Goal: Task Accomplishment & Management: Manage account settings

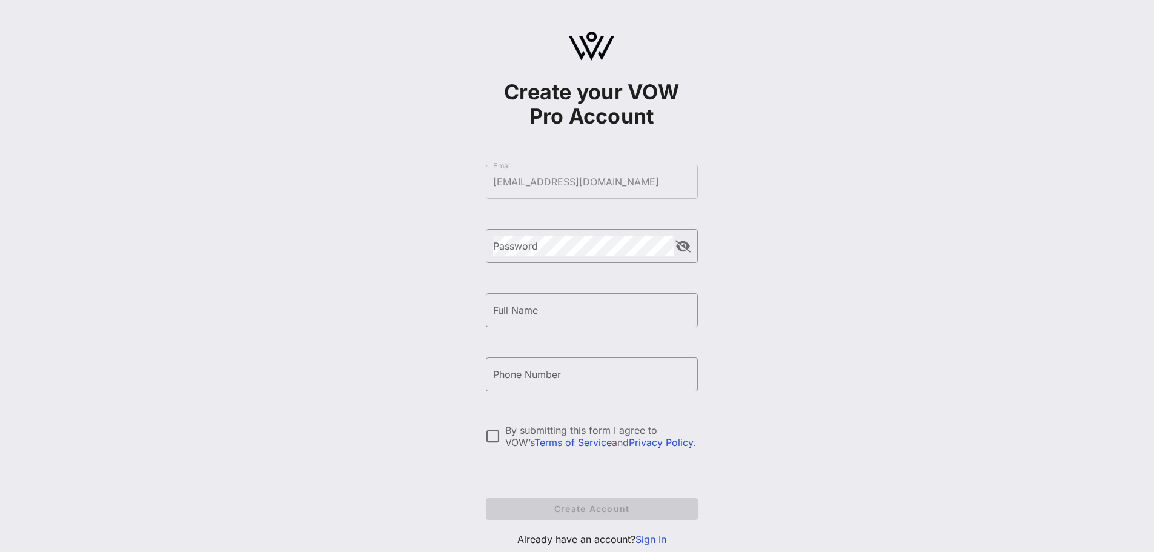
scroll to position [36, 0]
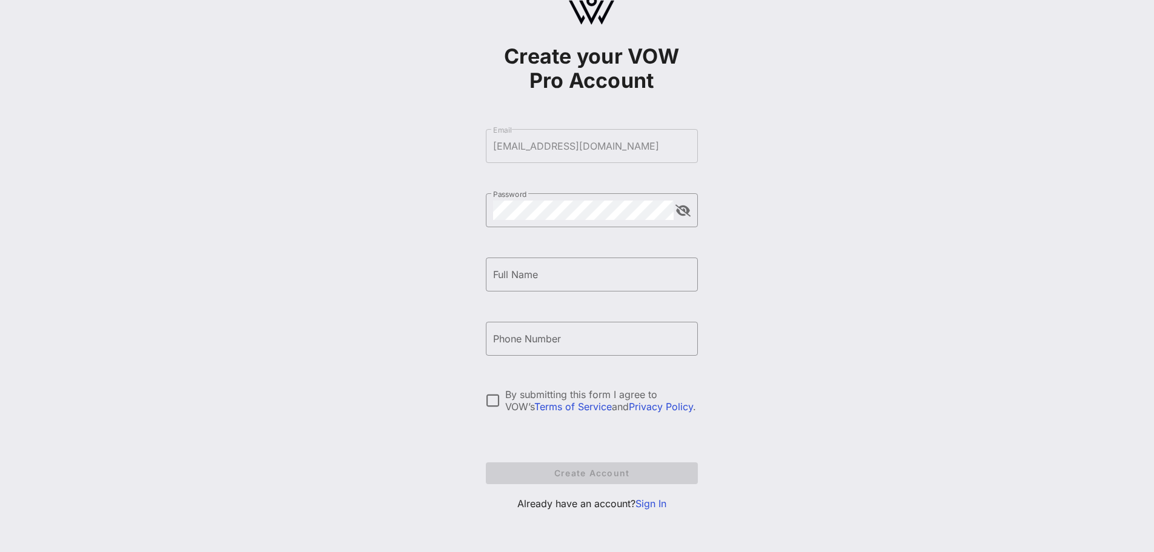
click at [640, 507] on link "Sign In" at bounding box center [650, 503] width 31 height 12
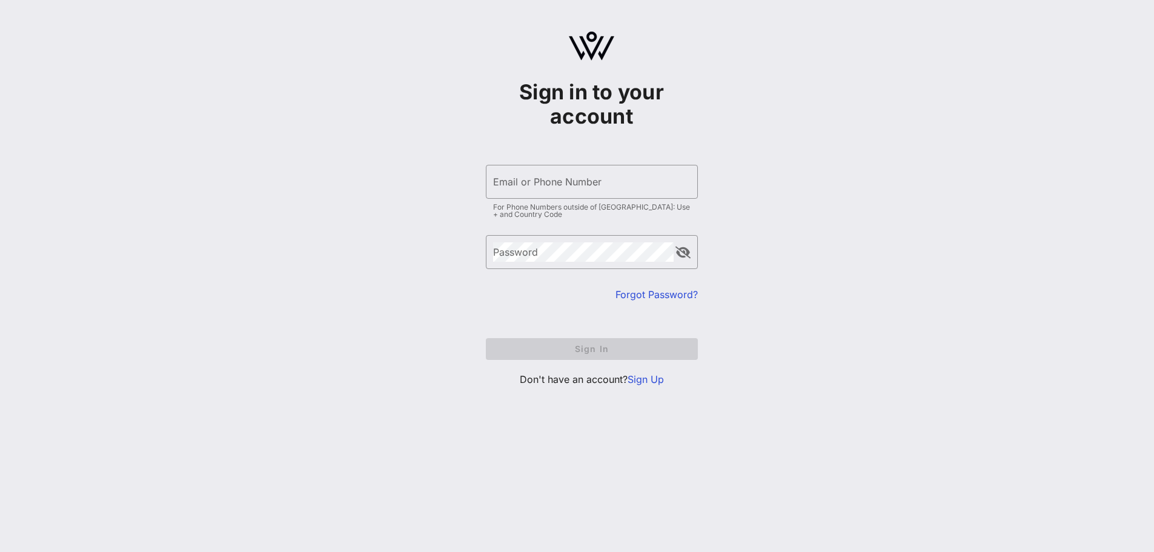
type input "[EMAIL_ADDRESS][DOMAIN_NAME]"
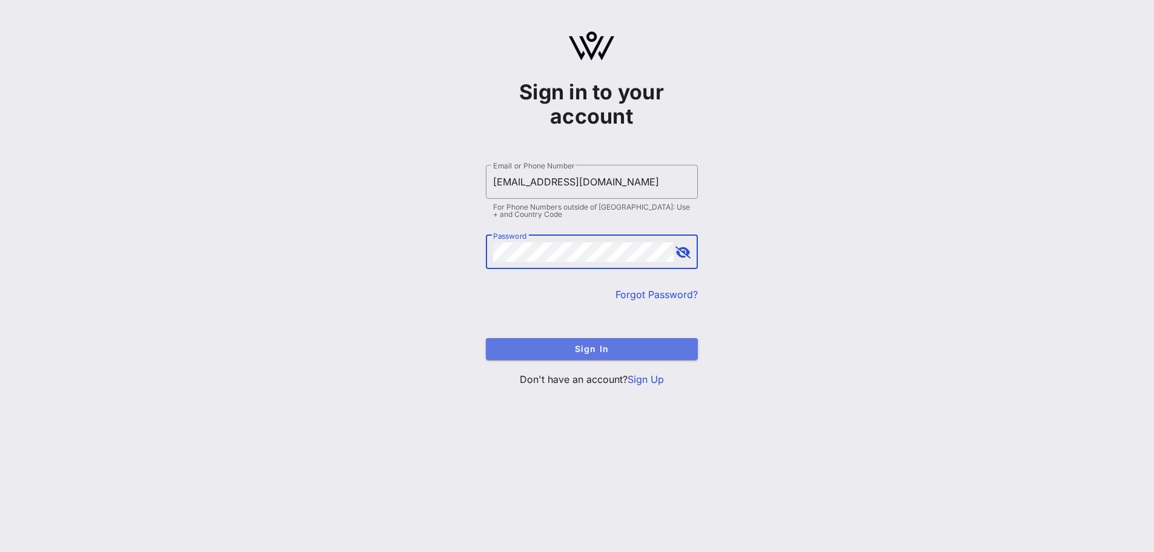
click at [583, 346] on span "Sign In" at bounding box center [591, 348] width 193 height 10
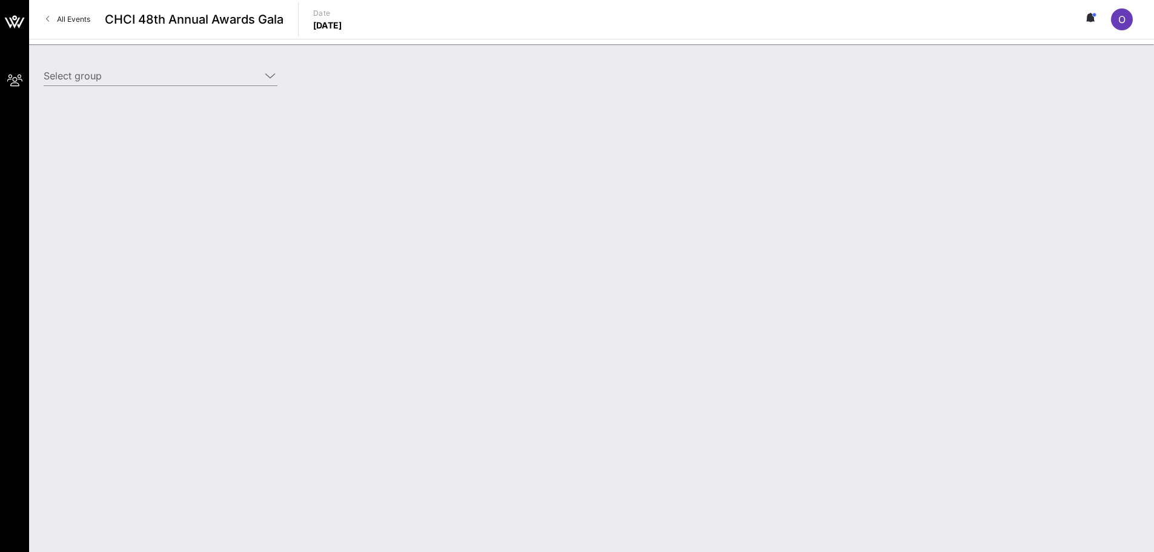
type input "America’s Credit Unions (America’s Credit Unions) [[PERSON_NAME], [EMAIL_ADDRES…"
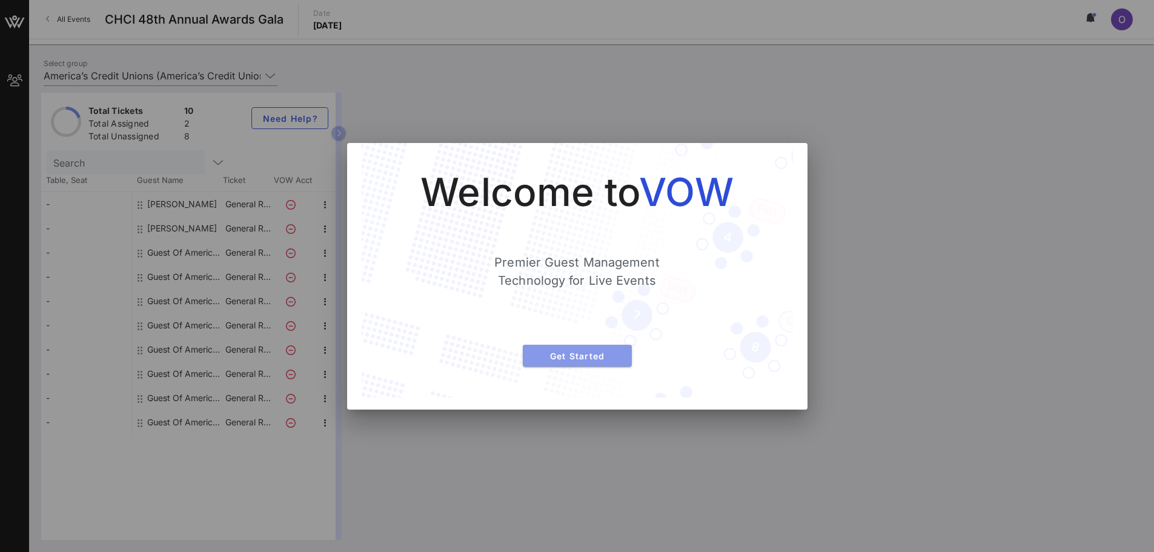
click at [541, 359] on span "Get Started" at bounding box center [577, 356] width 90 height 10
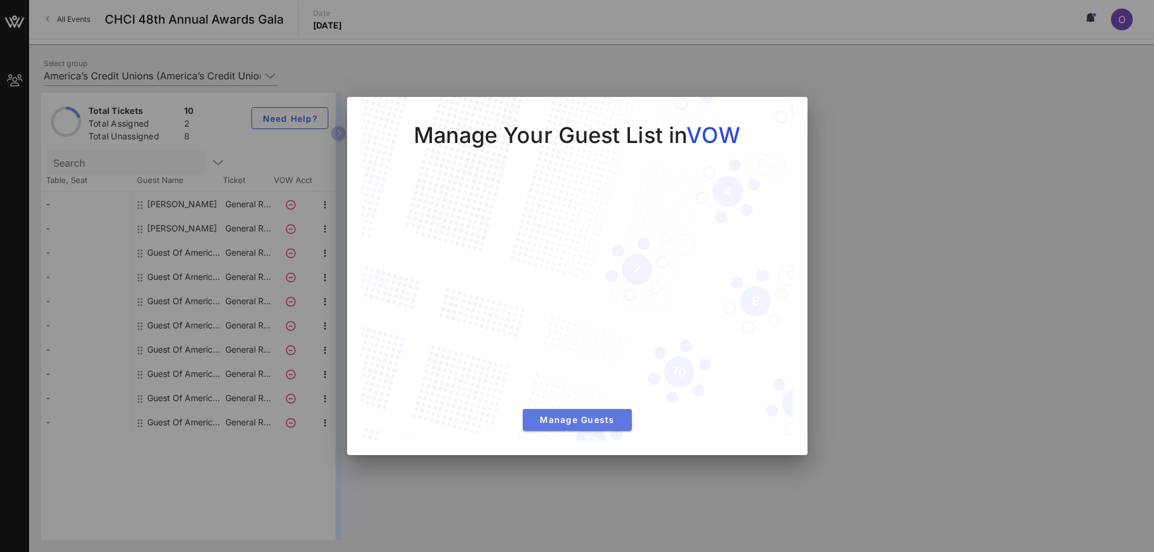
click at [572, 415] on span "Manage Guests" at bounding box center [577, 419] width 90 height 10
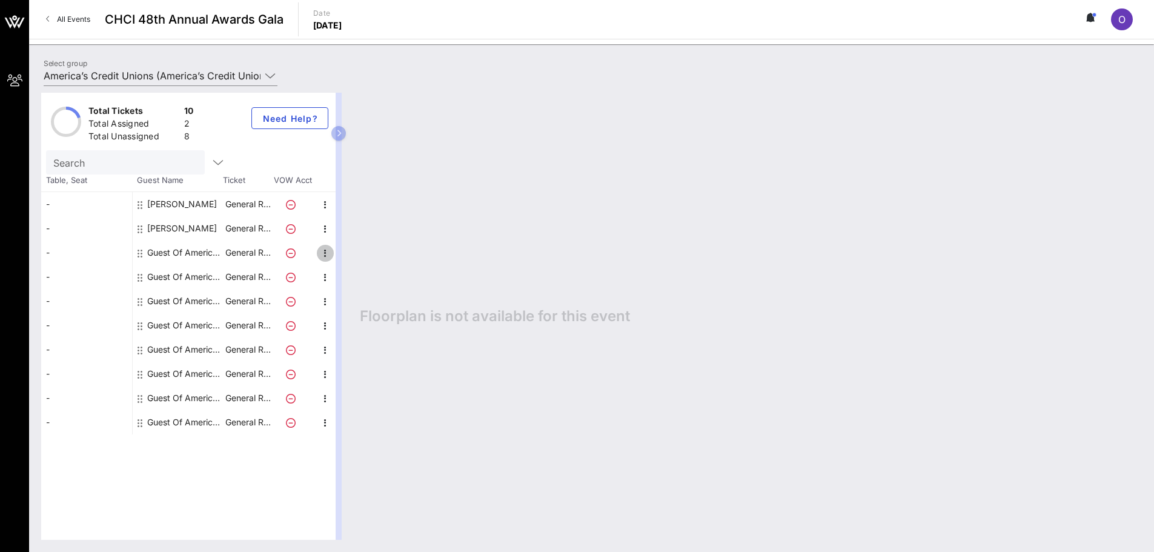
click at [320, 253] on icon "button" at bounding box center [325, 253] width 15 height 15
click at [348, 263] on div "Edit" at bounding box center [355, 256] width 24 height 19
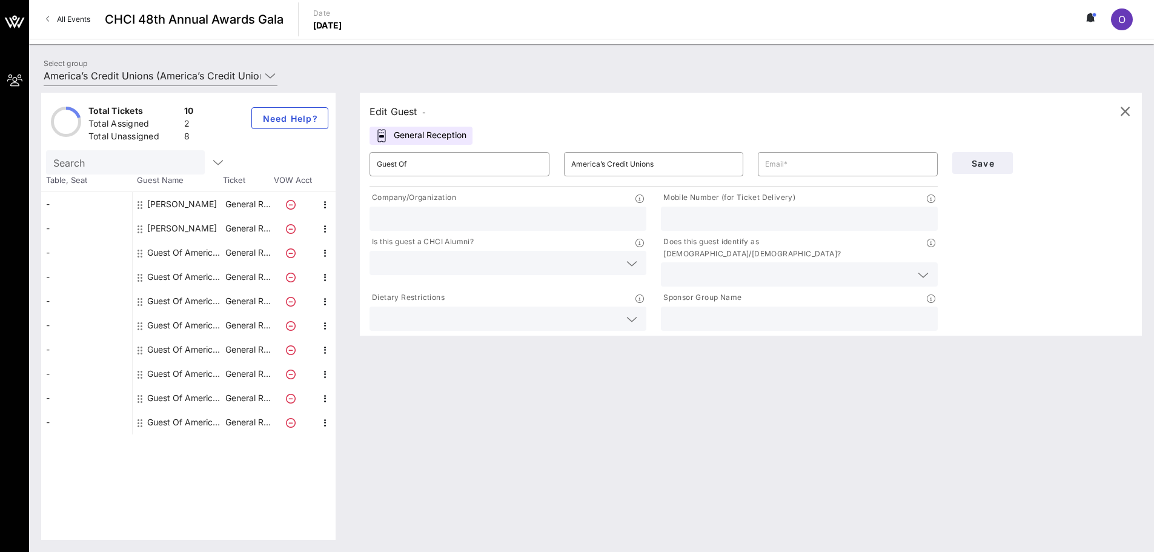
click at [472, 219] on input "text" at bounding box center [508, 219] width 262 height 16
click at [649, 155] on input "America’s Credit Unions" at bounding box center [653, 163] width 165 height 19
click at [791, 165] on input "text" at bounding box center [847, 163] width 165 height 19
click at [523, 169] on input "Guest Of" at bounding box center [459, 163] width 165 height 19
click at [524, 170] on input "Guest Of" at bounding box center [459, 163] width 165 height 19
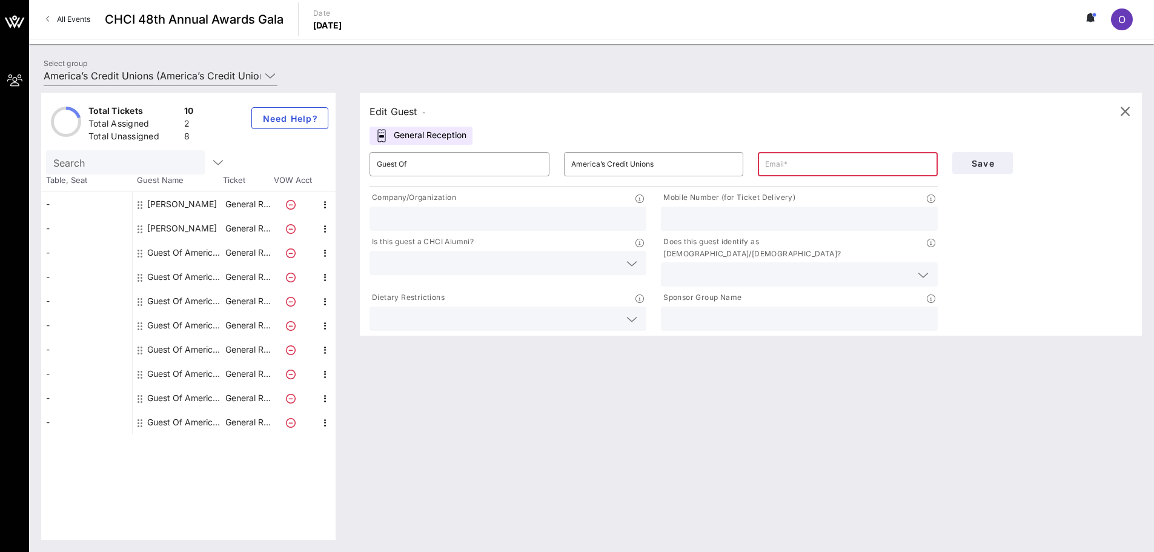
click at [521, 212] on input "text" at bounding box center [508, 219] width 262 height 16
click at [1124, 107] on icon "button" at bounding box center [1124, 111] width 15 height 15
